Goal: Find specific page/section: Find specific page/section

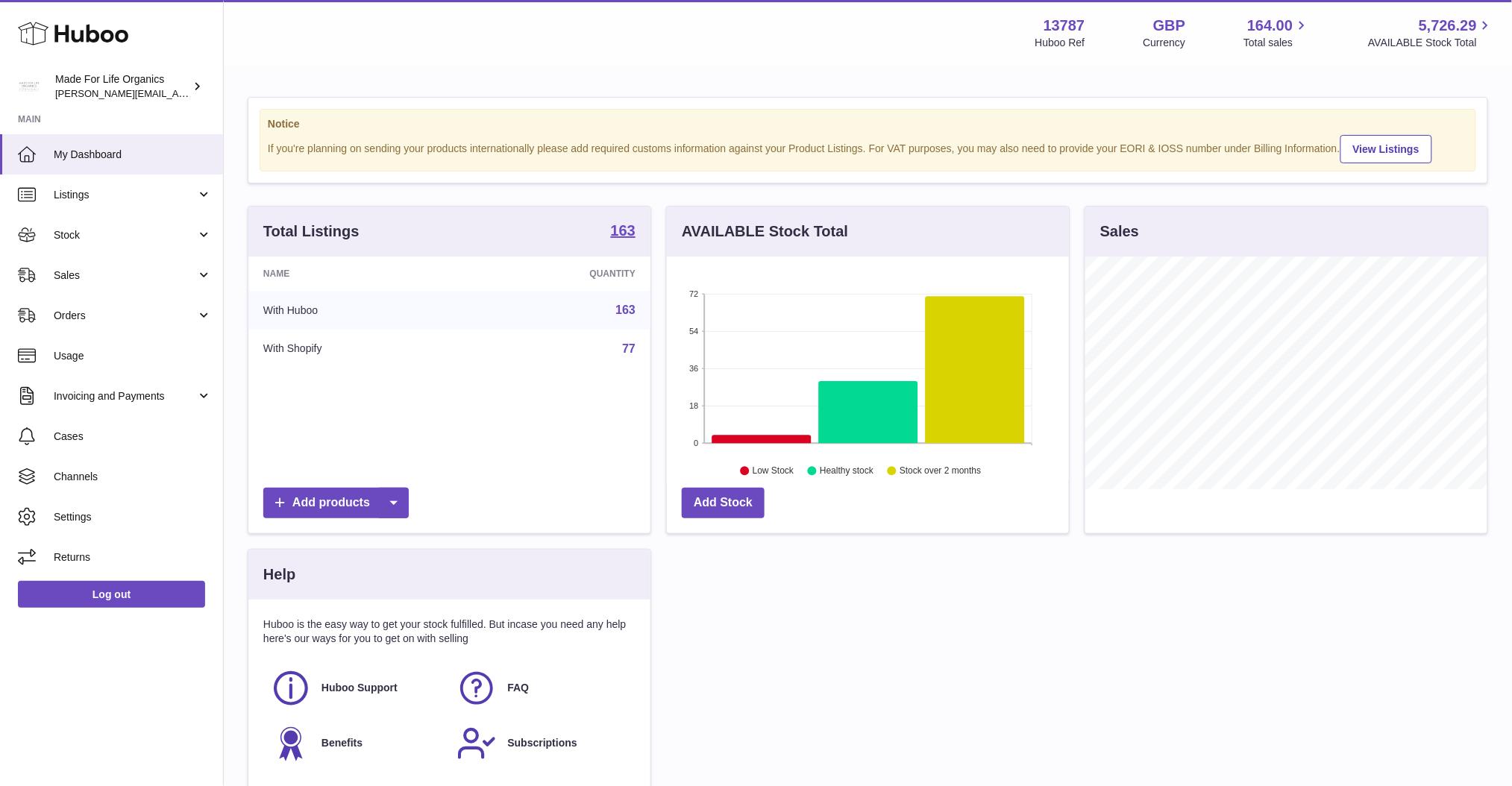
scroll to position [232, 402]
click at [82, 437] on span "Cases" at bounding box center [132, 436] width 158 height 14
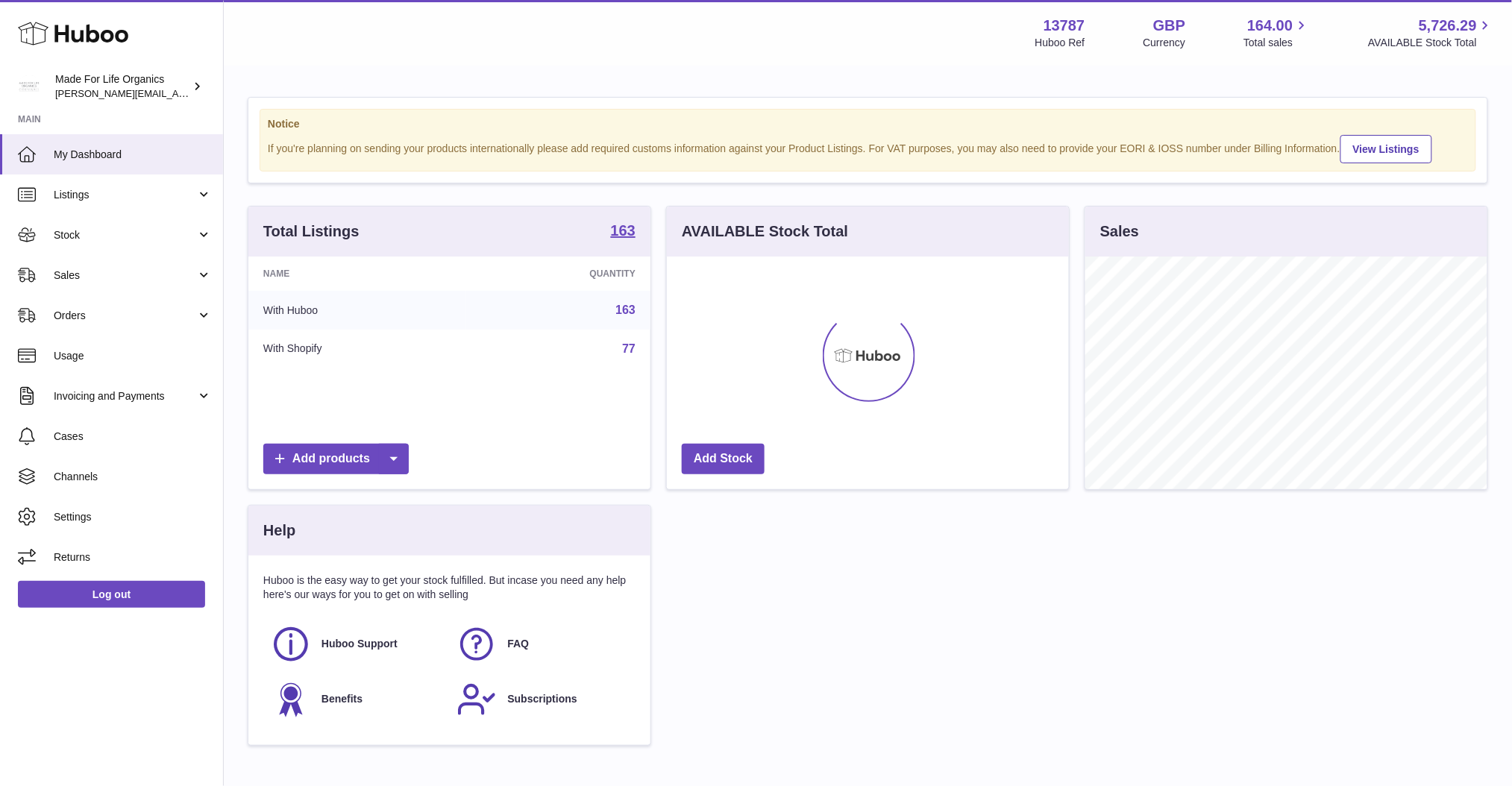
scroll to position [232, 402]
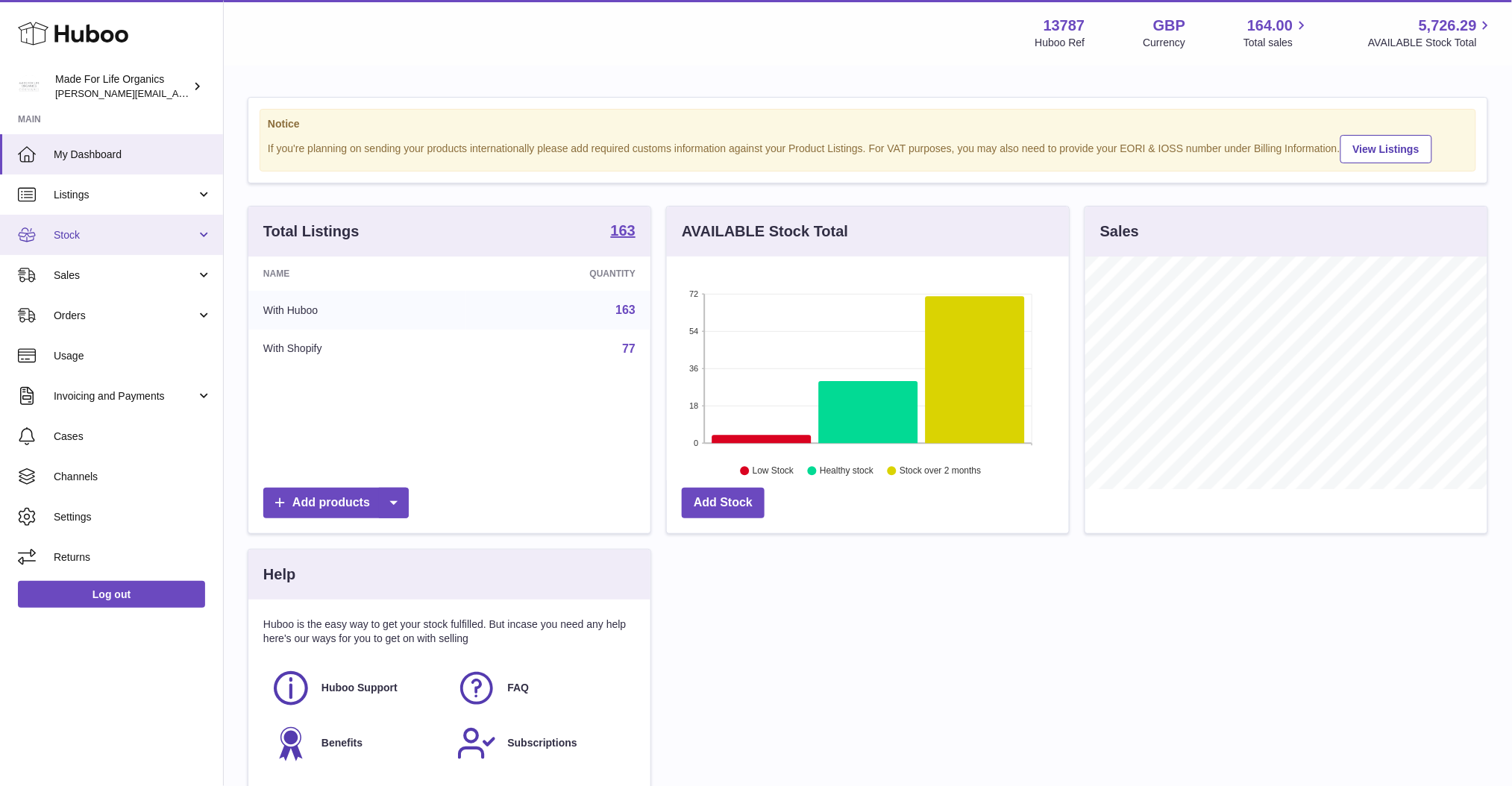
click at [104, 235] on span "Stock" at bounding box center [125, 235] width 143 height 14
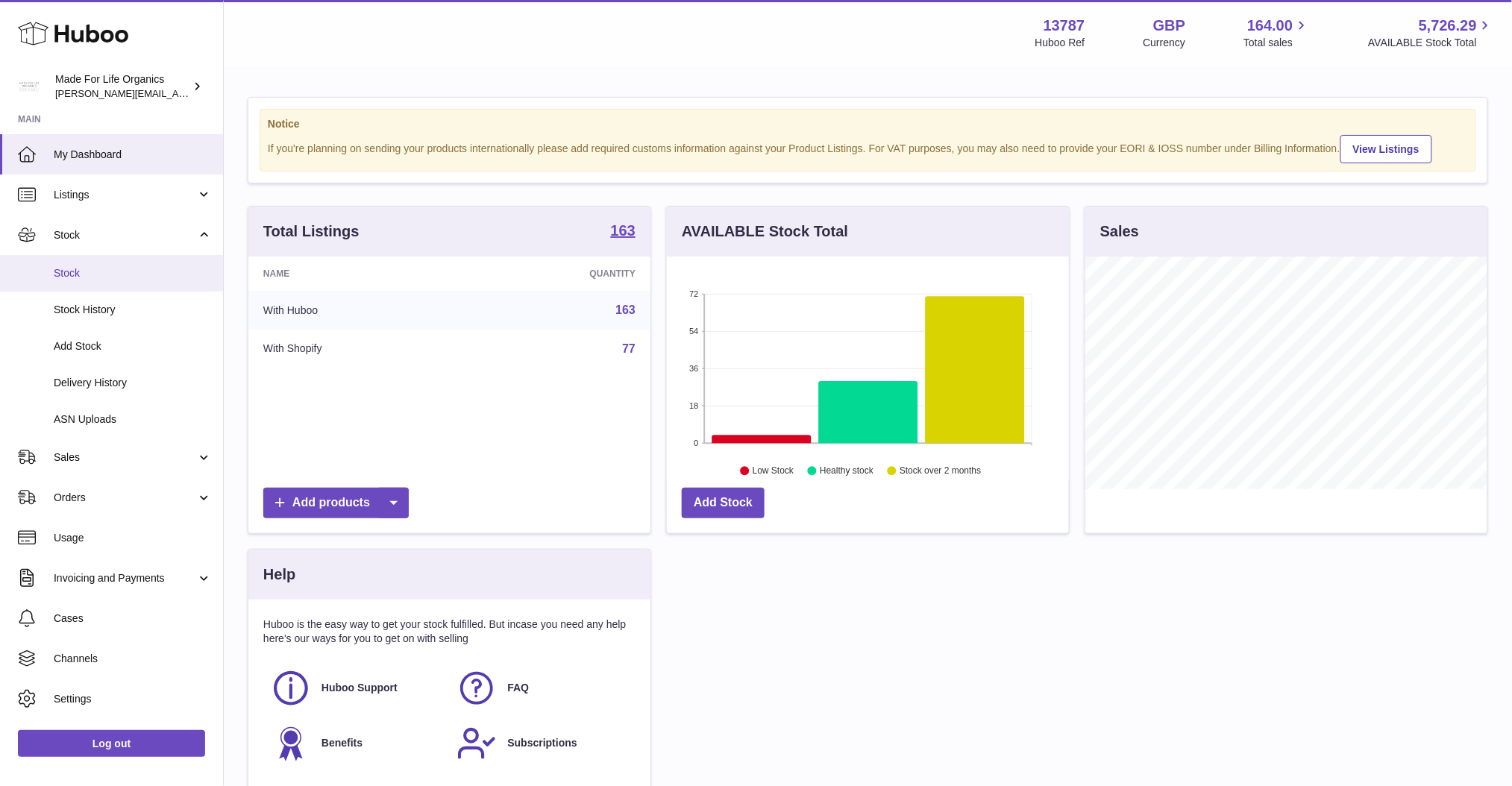
click at [76, 275] on span "Stock" at bounding box center [132, 272] width 158 height 14
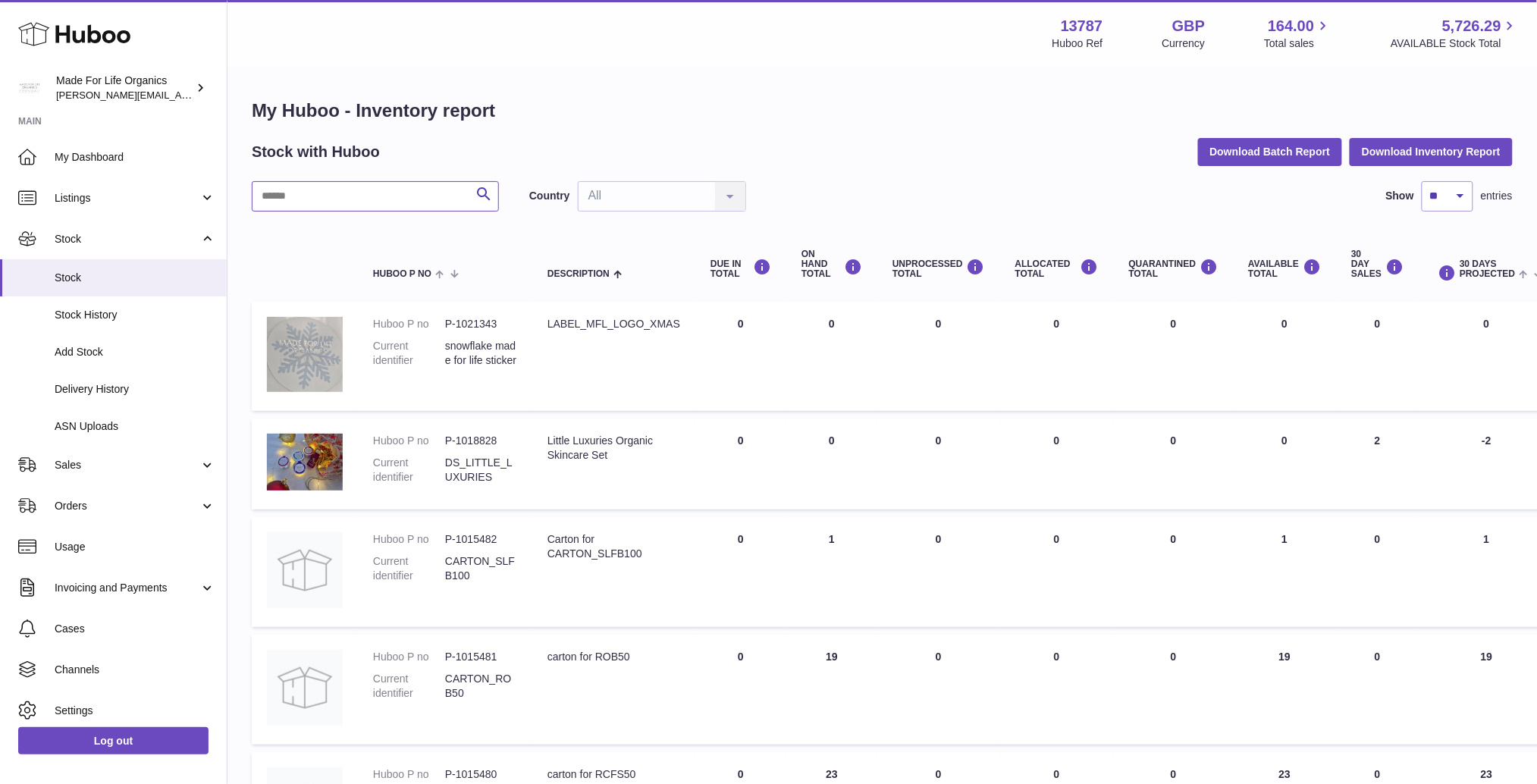
click at [311, 194] on input "text" at bounding box center [375, 196] width 247 height 30
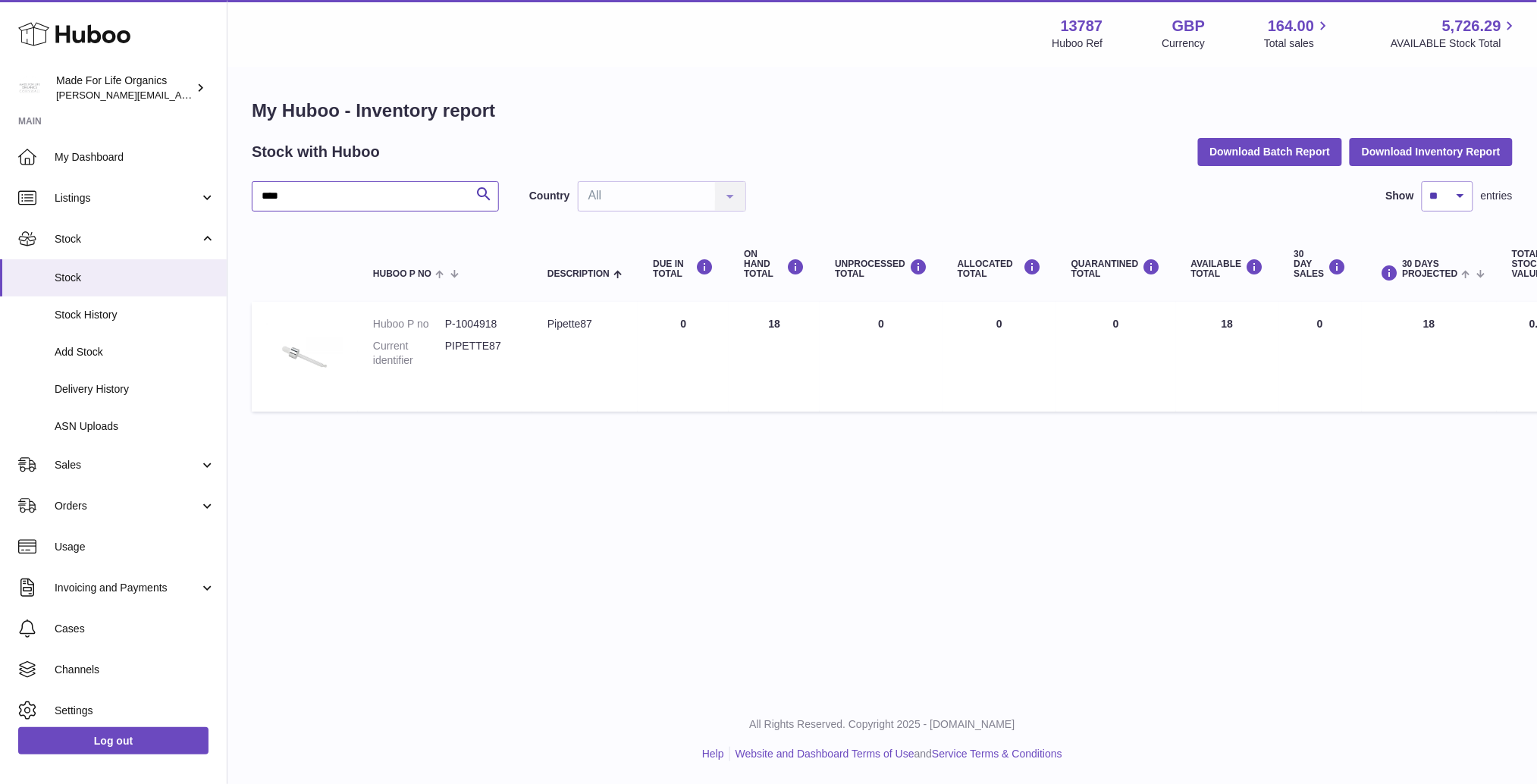
type input "****"
drag, startPoint x: 505, startPoint y: 319, endPoint x: 446, endPoint y: 322, distance: 59.1
click at [446, 322] on dd "P-1004918" at bounding box center [481, 324] width 72 height 14
copy dd "P-1004918"
click at [75, 277] on span "Stock" at bounding box center [134, 277] width 161 height 14
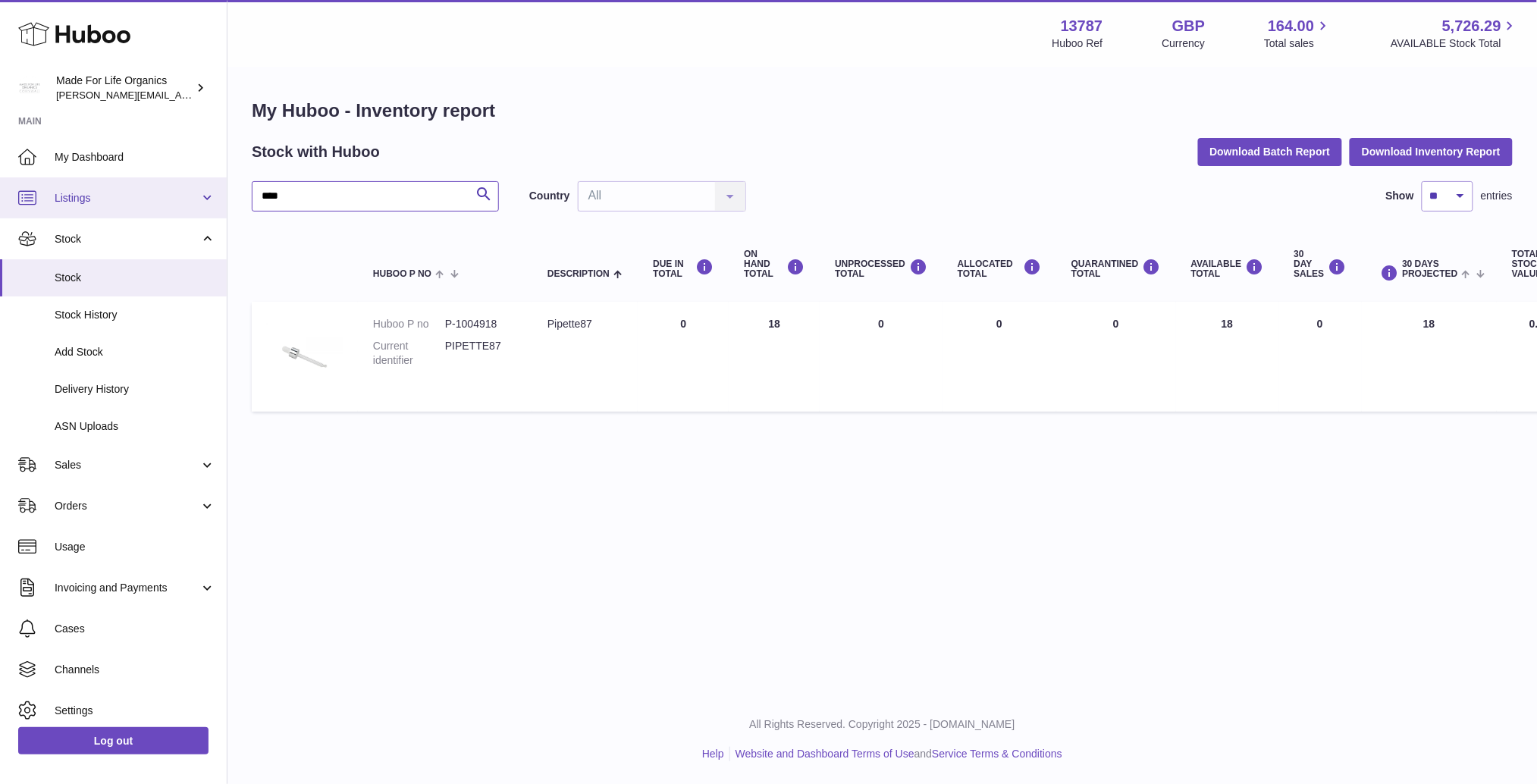
drag, startPoint x: 311, startPoint y: 199, endPoint x: 220, endPoint y: 193, distance: 91.2
click at [220, 193] on div "Huboo Made For Life Organics geoff.winwood@madeforlifeorganics.com Main My Dash…" at bounding box center [768, 392] width 1537 height 784
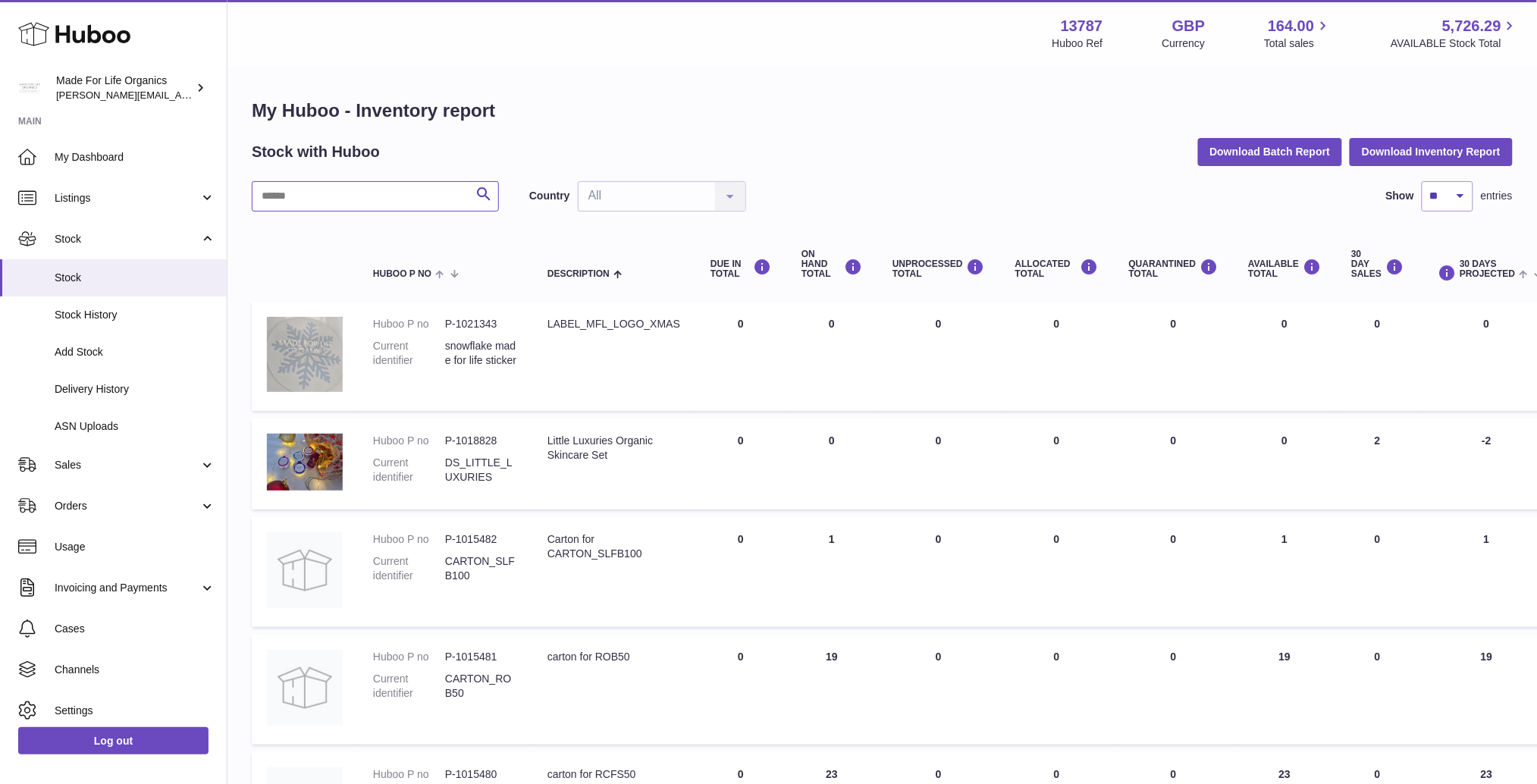
click at [299, 190] on input "text" at bounding box center [375, 196] width 247 height 30
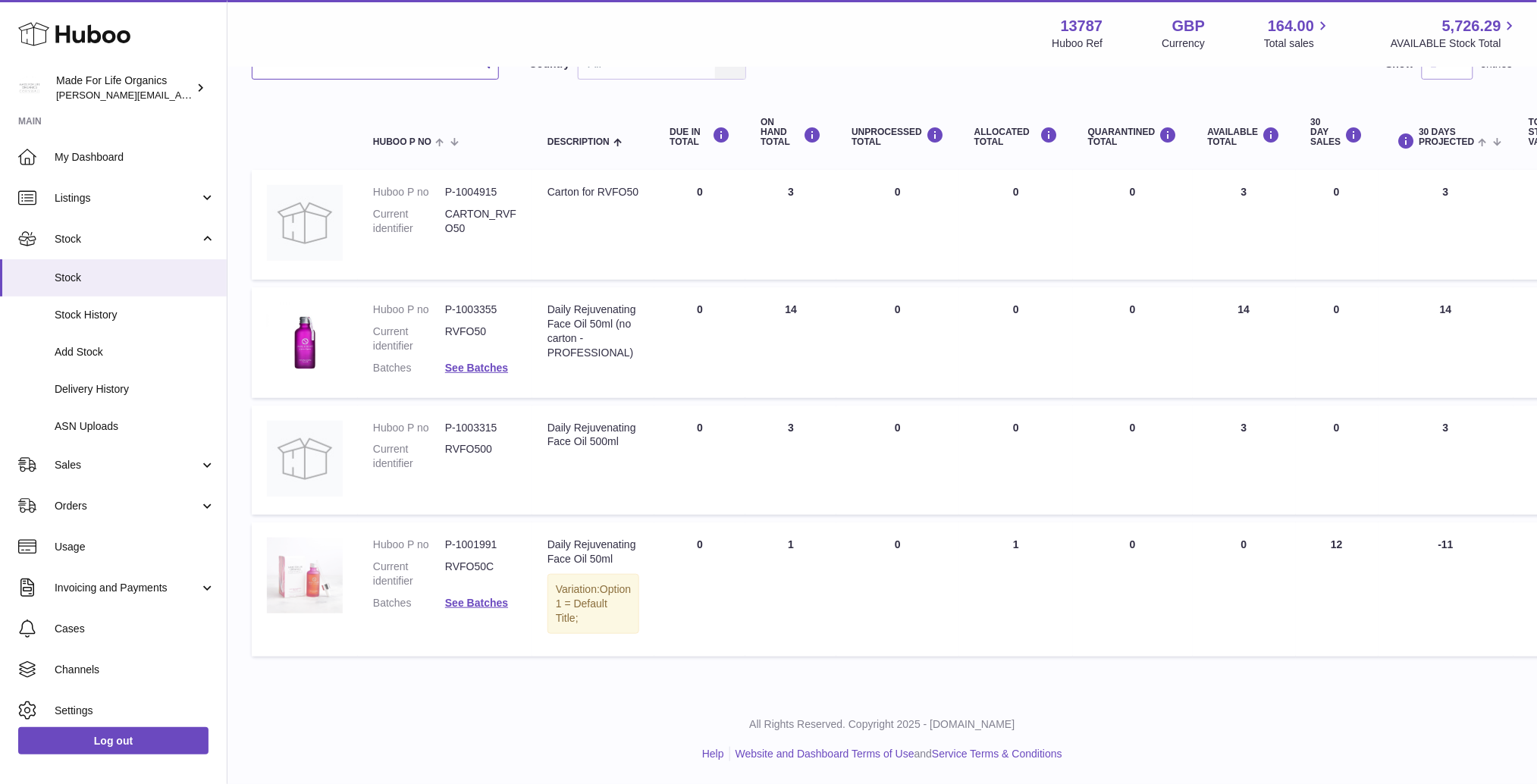
scroll to position [143, 0]
type input "*******"
